Goal: Information Seeking & Learning: Learn about a topic

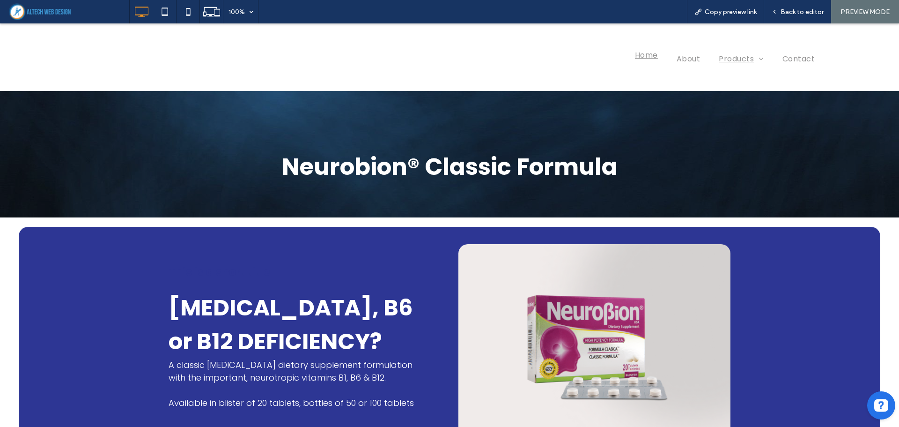
click at [635, 55] on span "Home" at bounding box center [646, 55] width 23 height 12
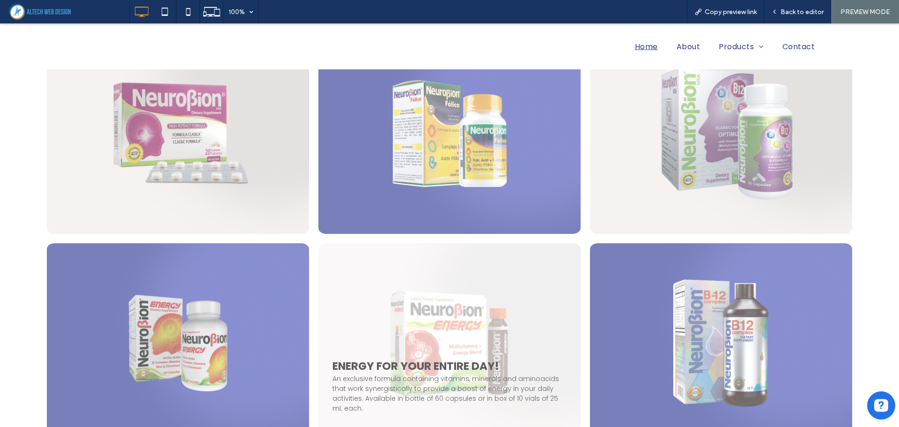
scroll to position [890, 0]
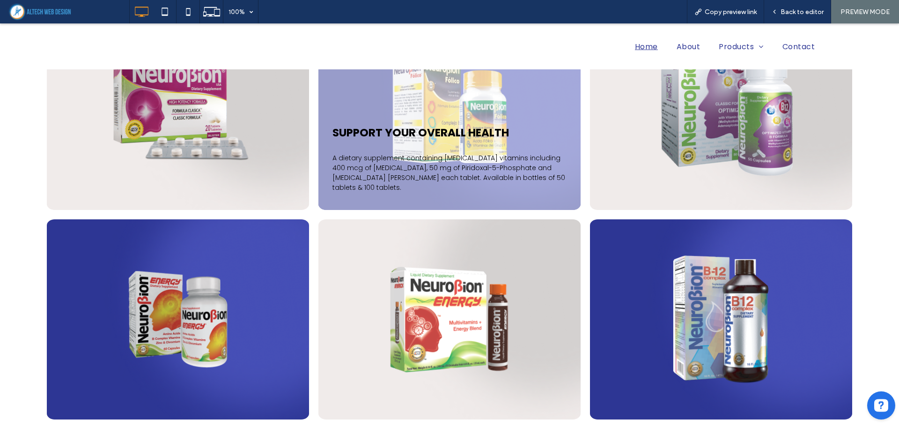
click at [406, 135] on link at bounding box center [450, 110] width 262 height 200
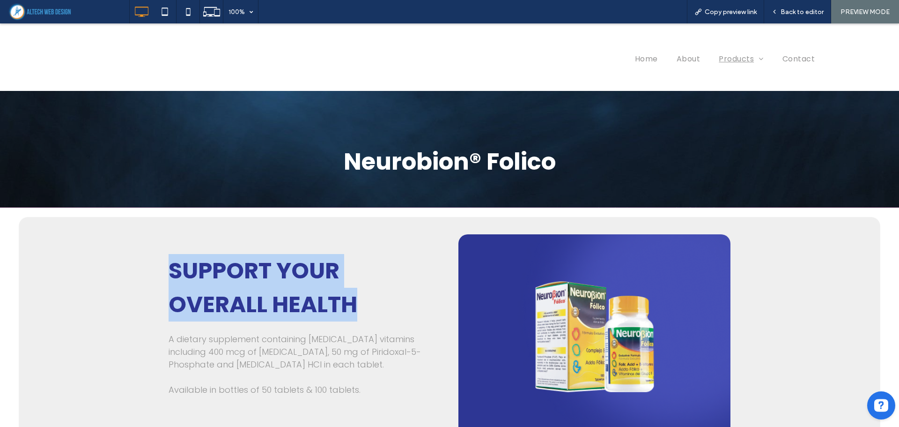
drag, startPoint x: 221, startPoint y: 280, endPoint x: 351, endPoint y: 298, distance: 131.6
click at [351, 298] on div "SUPPORT YOUR OVERALL HEALT H A dietary supplement containing [MEDICAL_DATA] vit…" at bounding box center [450, 337] width 842 height 220
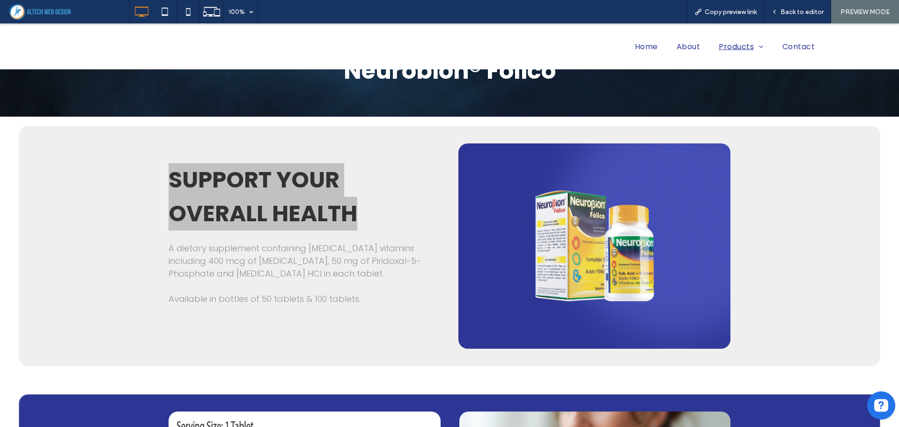
scroll to position [94, 0]
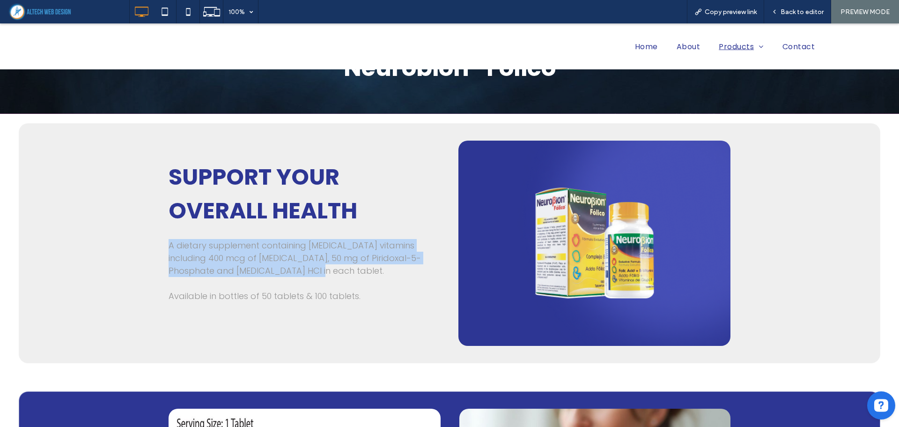
drag, startPoint x: 166, startPoint y: 245, endPoint x: 349, endPoint y: 272, distance: 185.6
click at [349, 272] on h3 "A dietary supplement containing [MEDICAL_DATA] vitamins including 400 mcg of [M…" at bounding box center [296, 258] width 254 height 38
copy span "A dietary supplement containing [MEDICAL_DATA] vitamins including 400 mcg of [M…"
drag, startPoint x: 648, startPoint y: 42, endPoint x: 537, endPoint y: 183, distance: 179.5
click at [648, 42] on span "Home" at bounding box center [646, 43] width 23 height 12
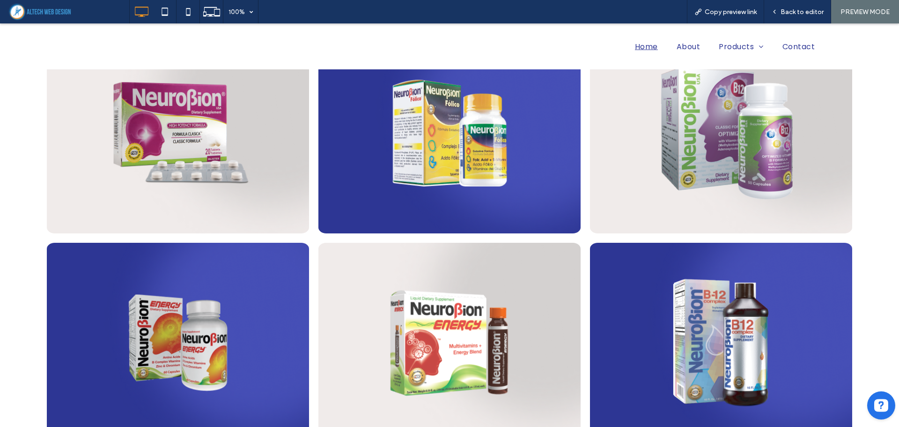
scroll to position [843, 0]
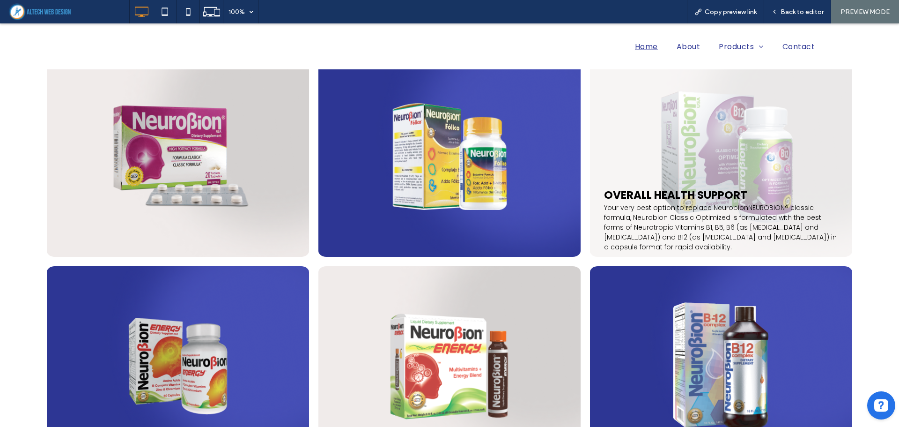
click at [669, 153] on link at bounding box center [721, 157] width 262 height 200
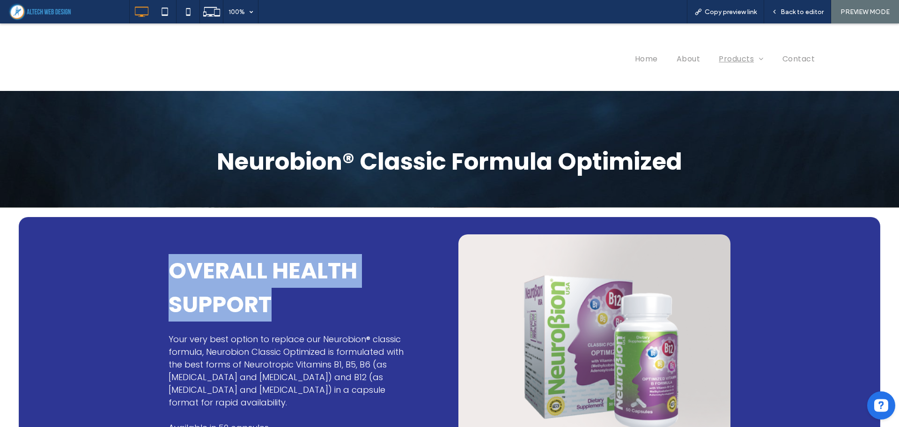
drag, startPoint x: 184, startPoint y: 273, endPoint x: 265, endPoint y: 312, distance: 90.7
click at [265, 312] on span "OVERALL HEALTH SUPPORT" at bounding box center [263, 287] width 189 height 65
copy span "OVERALL HEALTH SUPPORT"
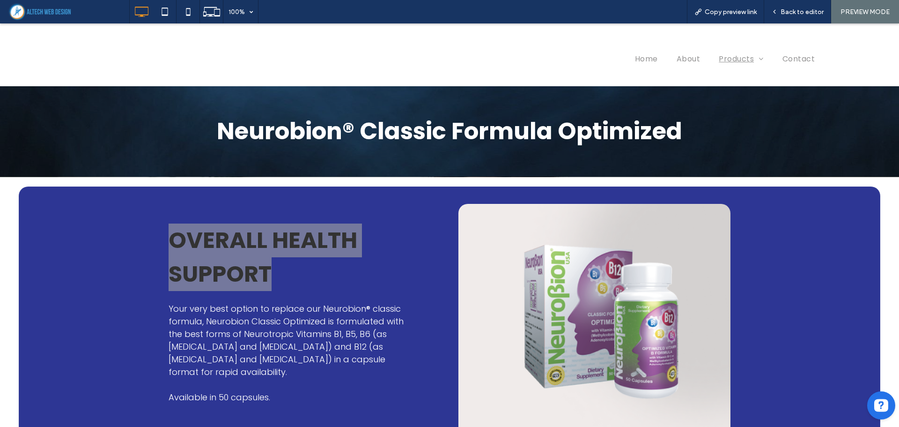
scroll to position [47, 0]
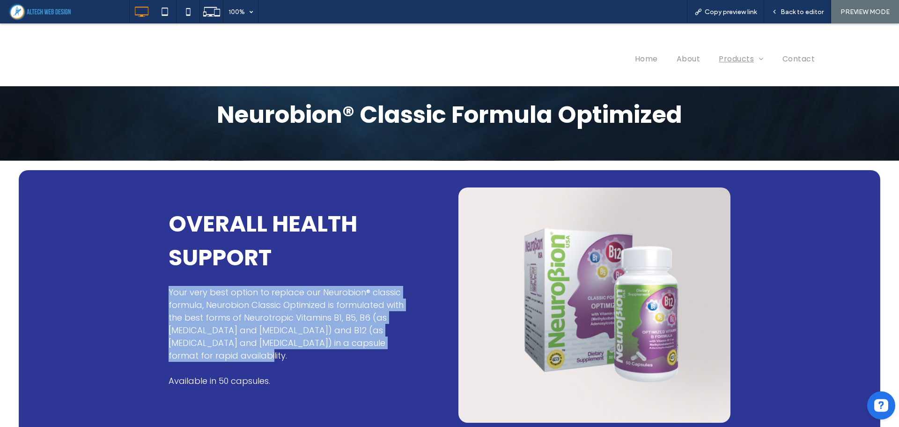
drag, startPoint x: 162, startPoint y: 290, endPoint x: 215, endPoint y: 352, distance: 81.0
click at [215, 352] on div "OVERALL HEALTH SUPPORT Your very best option to replace our Neurobion ® classic…" at bounding box center [450, 305] width 842 height 250
copy p "Your very best option to replace our Neurobion ® classic formula, Neurobion Cla…"
click at [646, 62] on li "Home" at bounding box center [647, 59] width 42 height 12
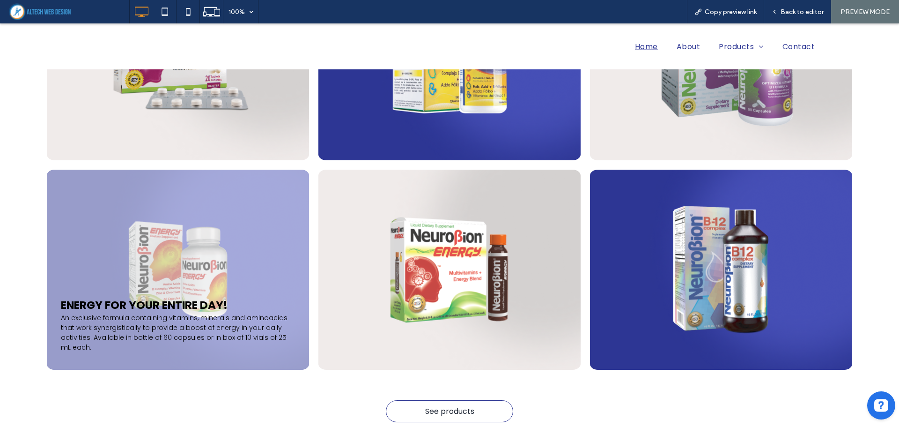
scroll to position [984, 0]
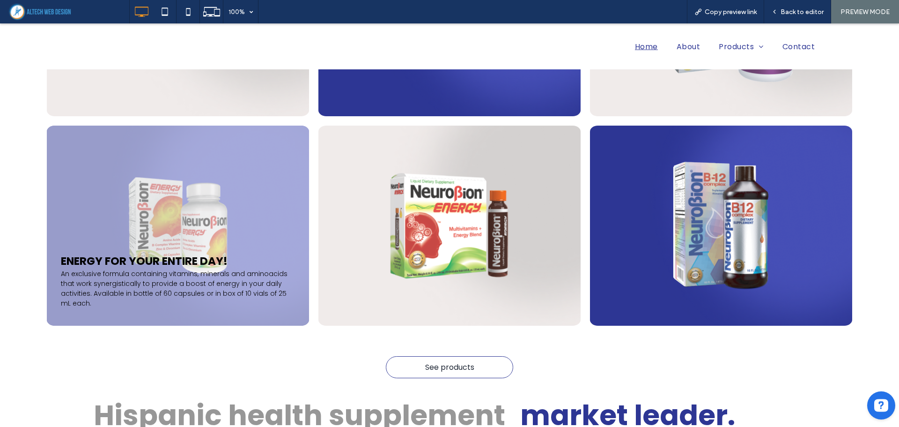
click at [122, 238] on link at bounding box center [178, 226] width 262 height 200
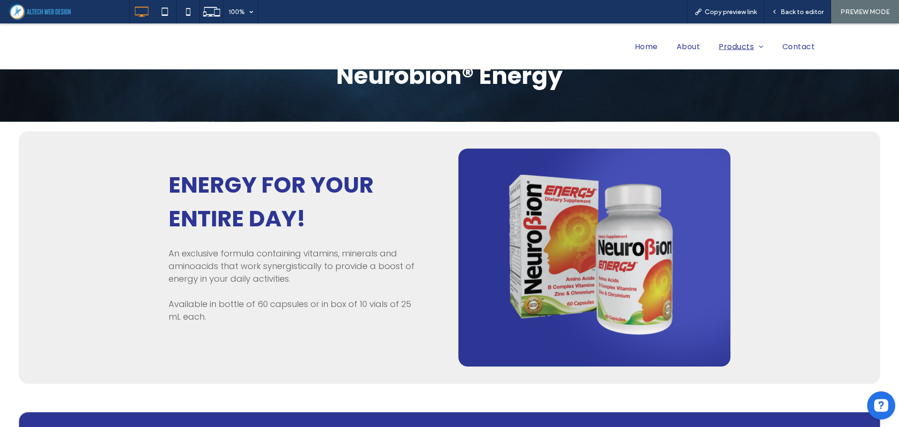
scroll to position [94, 0]
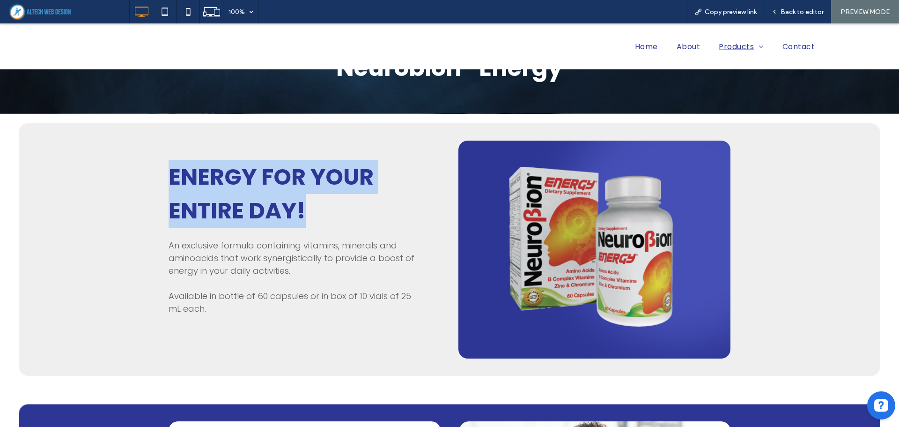
drag, startPoint x: 162, startPoint y: 173, endPoint x: 315, endPoint y: 207, distance: 156.3
click at [315, 207] on div "ENERGY FOR YOUR ENTIRE DAY! An exclusive formula containing vitamins, minerals …" at bounding box center [450, 249] width 842 height 233
copy span "ENERGY FOR YOUR ENTIRE DAY!"
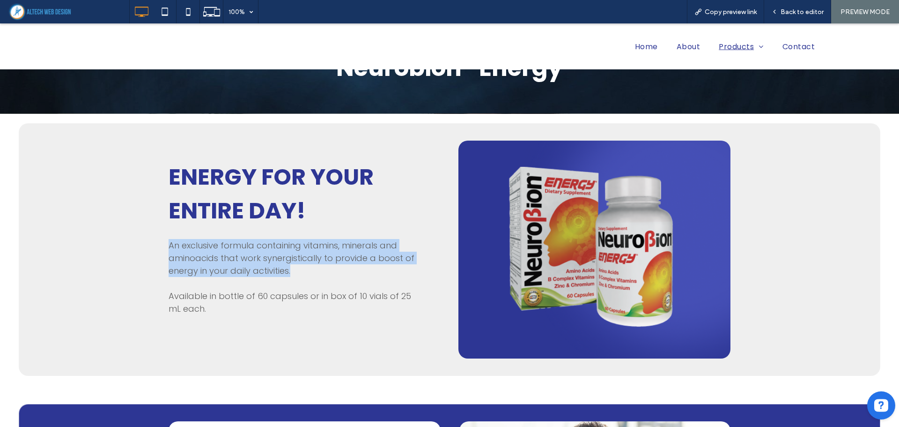
drag, startPoint x: 160, startPoint y: 241, endPoint x: 301, endPoint y: 273, distance: 145.0
click at [301, 273] on div "ENERGY FOR YOUR ENTIRE DAY! An exclusive formula containing vitamins, minerals …" at bounding box center [450, 249] width 842 height 233
copy span "An exclusive formula containing vitamins, minerals and aminoacids that work syn…"
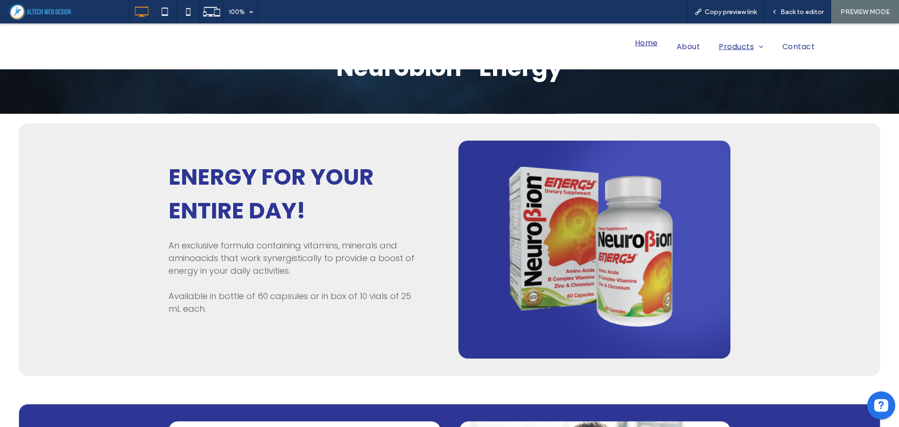
click at [640, 52] on li "Home" at bounding box center [647, 46] width 42 height 12
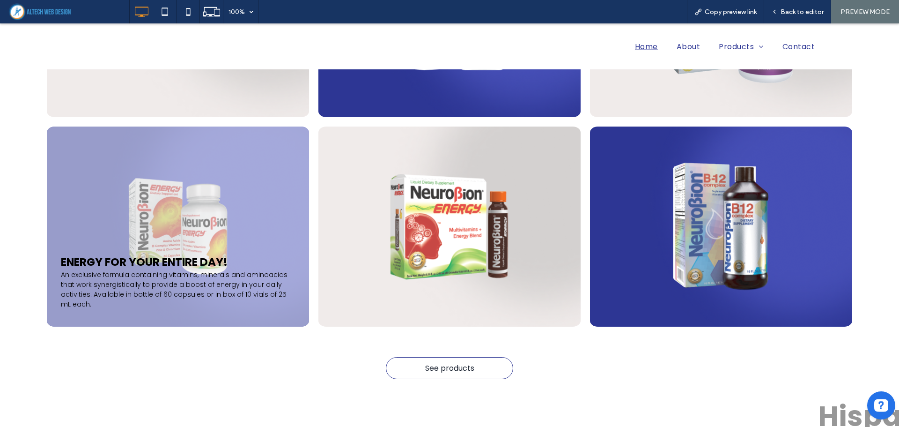
scroll to position [984, 0]
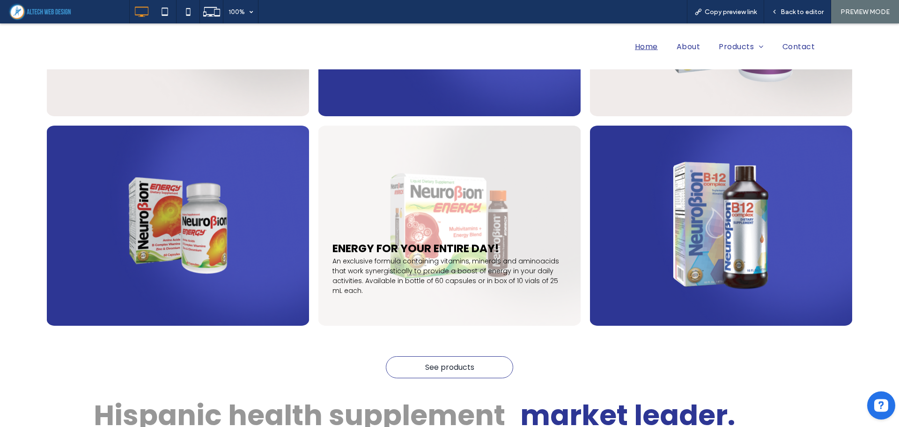
click at [423, 200] on link at bounding box center [450, 226] width 262 height 200
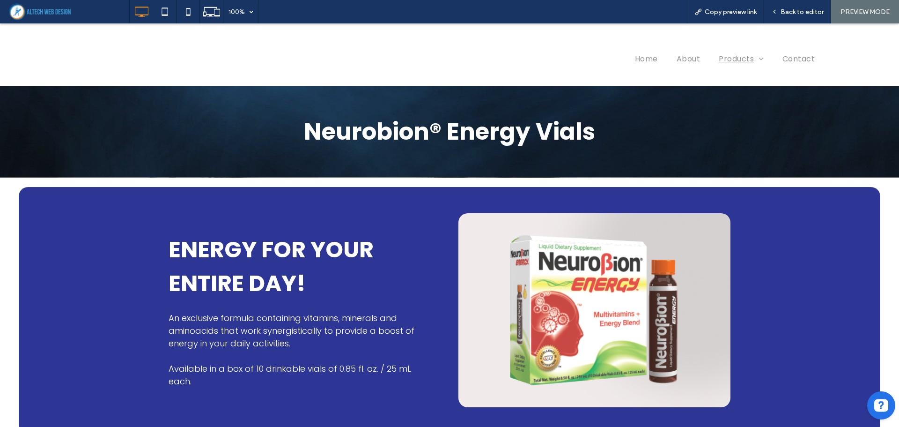
scroll to position [47, 0]
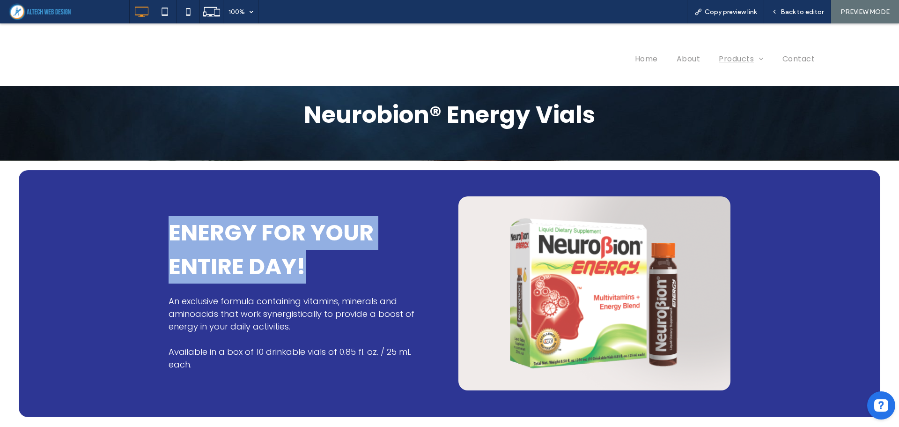
drag, startPoint x: 175, startPoint y: 238, endPoint x: 356, endPoint y: 280, distance: 186.4
click at [356, 280] on div "ENERGY FOR YOUR ENTIRE DAY! An exclusive formula containing vitamins, minerals …" at bounding box center [450, 293] width 842 height 227
copy span "ENERGY FOR YOUR ENTIRE DAY!"
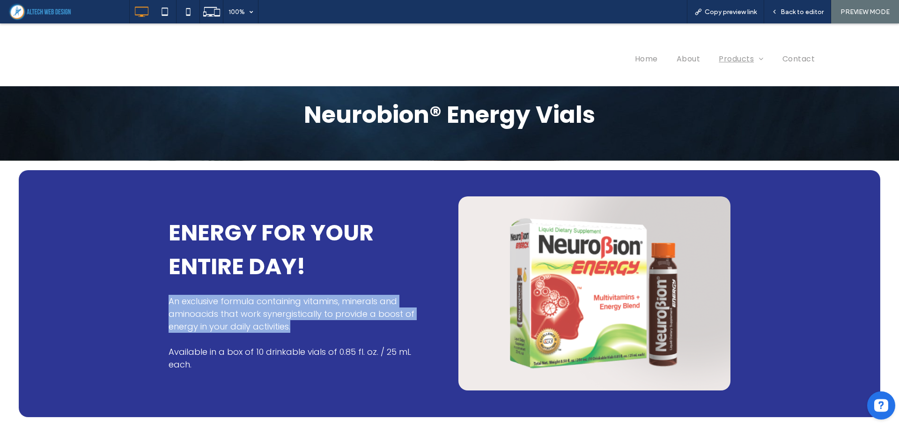
drag, startPoint x: 163, startPoint y: 299, endPoint x: 291, endPoint y: 332, distance: 131.9
click at [291, 332] on div "ENERGY FOR YOUR ENTIRE DAY! An exclusive formula containing vitamins, minerals …" at bounding box center [450, 293] width 842 height 227
copy span "An exclusive formula containing vitamins, minerals and aminoacids that work syn…"
click at [645, 61] on li "Home" at bounding box center [647, 59] width 42 height 12
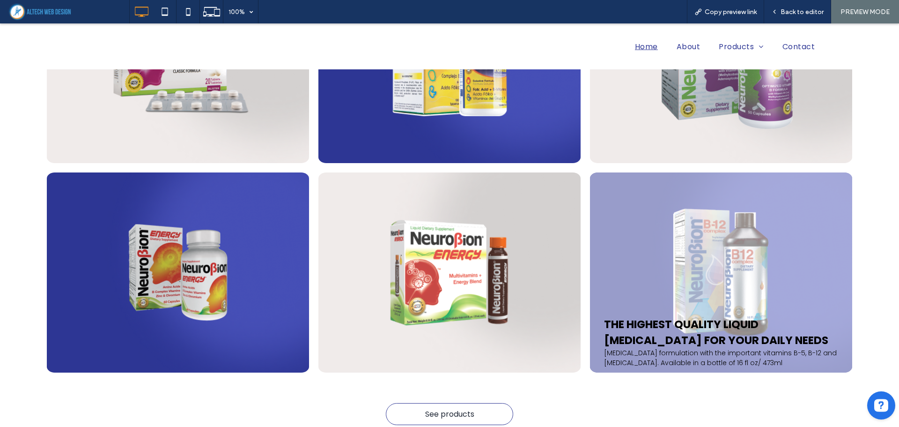
scroll to position [984, 0]
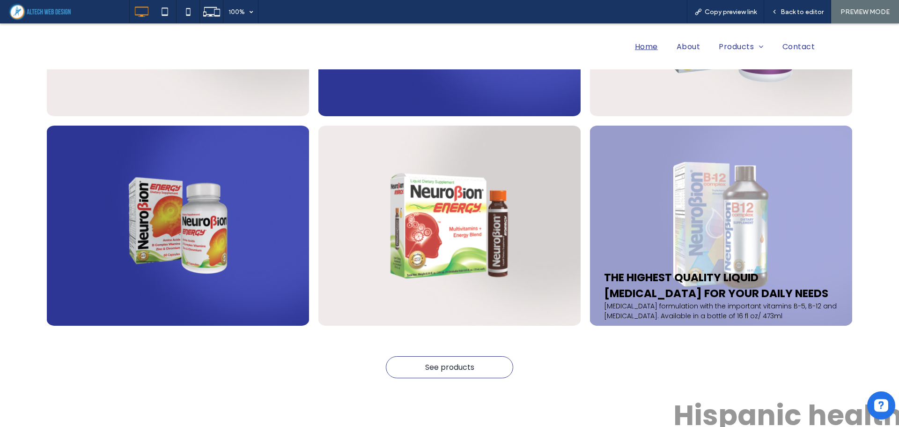
click at [657, 260] on link at bounding box center [721, 226] width 262 height 200
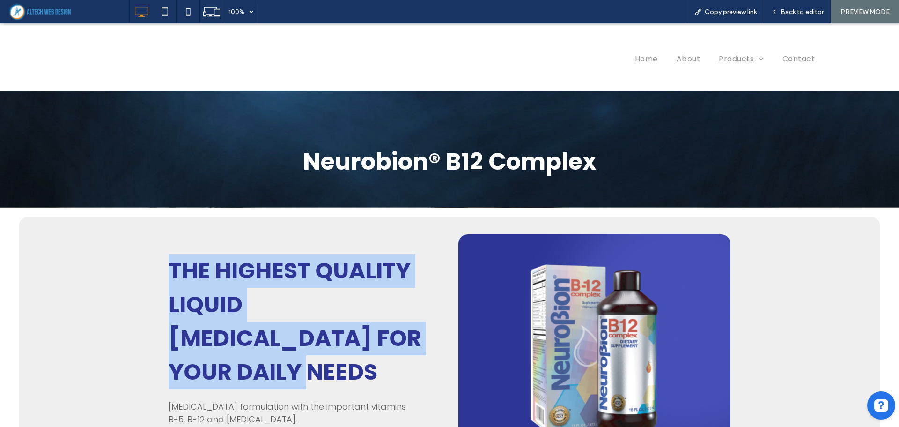
drag, startPoint x: 194, startPoint y: 273, endPoint x: 410, endPoint y: 340, distance: 225.6
click at [410, 340] on div "THE HIGHEST QUALITY LIQUID [MEDICAL_DATA] FOR YOUR DAILY NEEDS [MEDICAL_DATA] f…" at bounding box center [450, 350] width 842 height 246
copy span "THE HIGHEST QUALITY LIQUID [MEDICAL_DATA] FOR YOUR DAILY NEEDS"
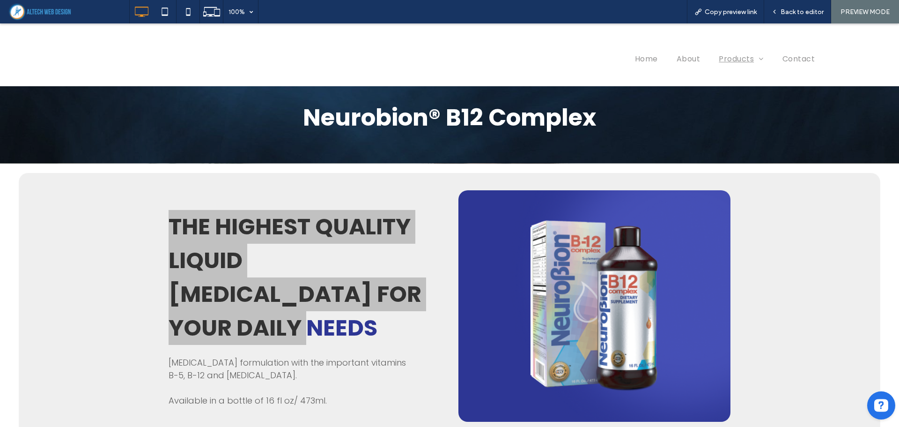
scroll to position [94, 0]
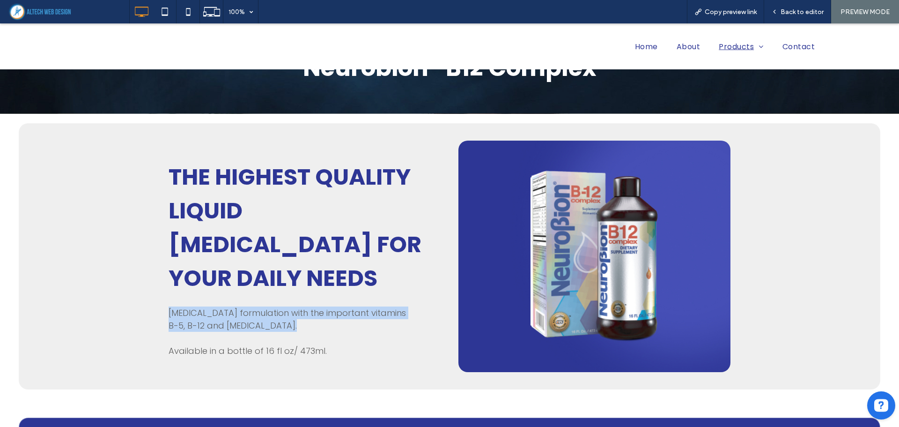
drag, startPoint x: 213, startPoint y: 297, endPoint x: 244, endPoint y: 303, distance: 30.9
click at [244, 303] on div "THE HIGHEST QUALITY LIQUID [MEDICAL_DATA] FOR YOUR DAILY NEEDS [MEDICAL_DATA] f…" at bounding box center [450, 256] width 842 height 246
copy span "[MEDICAL_DATA] formulation with the important vitamins B-5, B-12 and [MEDICAL_D…"
click at [635, 42] on span "Home" at bounding box center [646, 43] width 23 height 12
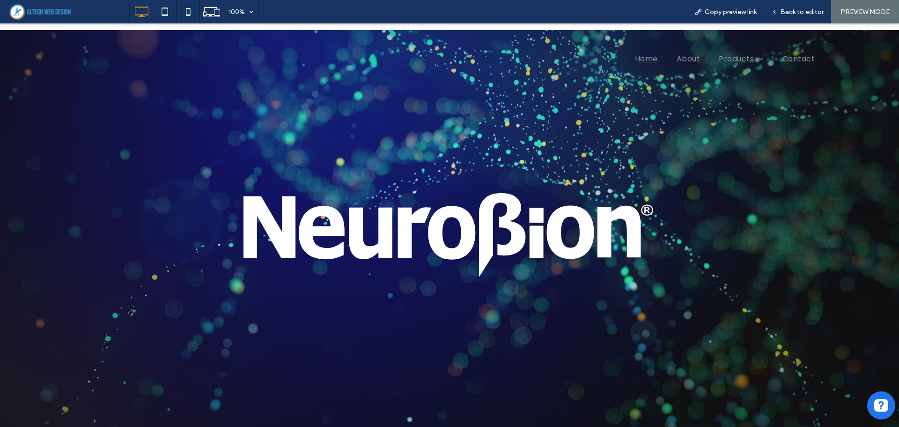
click at [683, 52] on nav "Home About Products Neurobion Classic Formula Neurobion Folico Neurobion Optimi…" at bounding box center [569, 59] width 511 height 18
click at [683, 55] on span "About" at bounding box center [688, 55] width 23 height 12
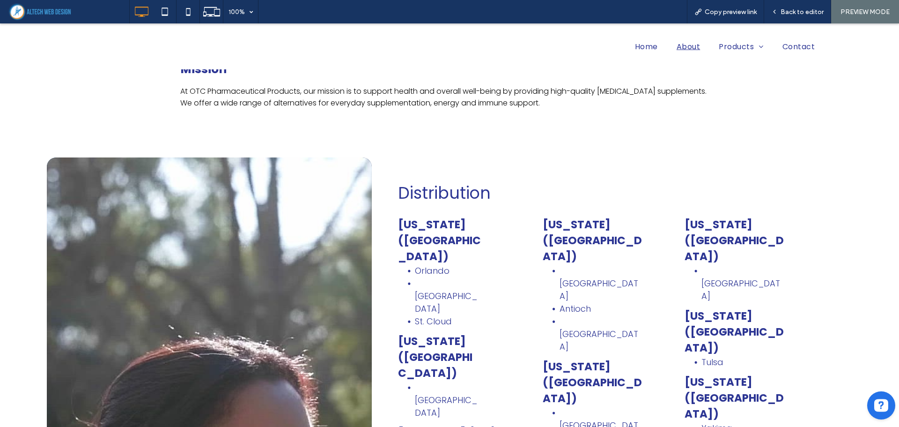
scroll to position [422, 0]
